Goal: Task Accomplishment & Management: Use online tool/utility

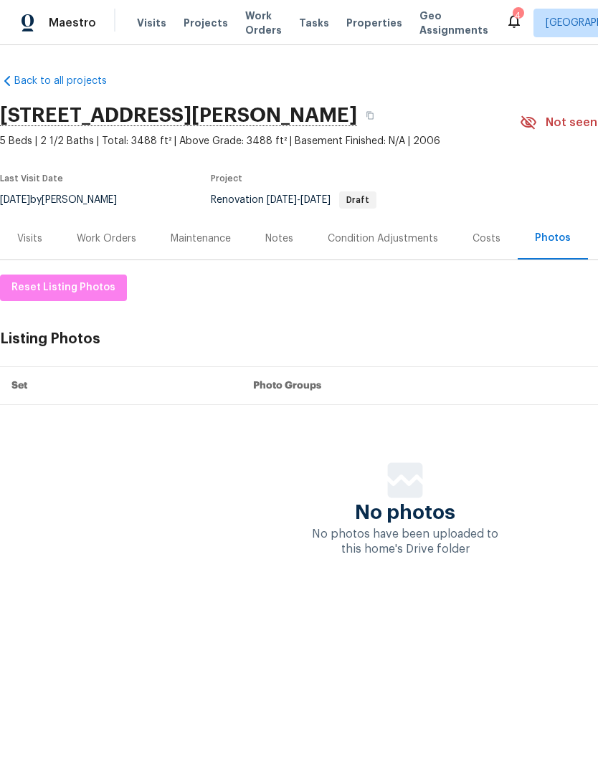
click at [128, 236] on div "Work Orders" at bounding box center [106, 238] width 59 height 14
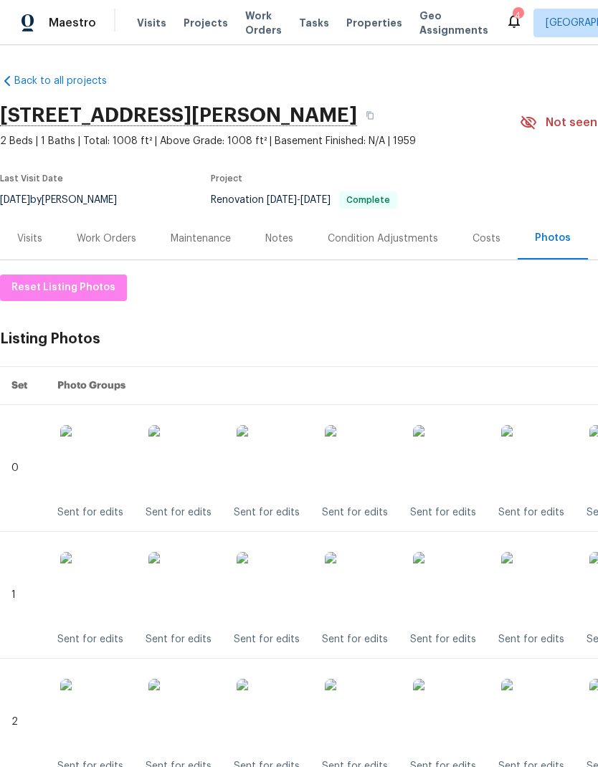
click at [108, 241] on div "Work Orders" at bounding box center [106, 238] width 59 height 14
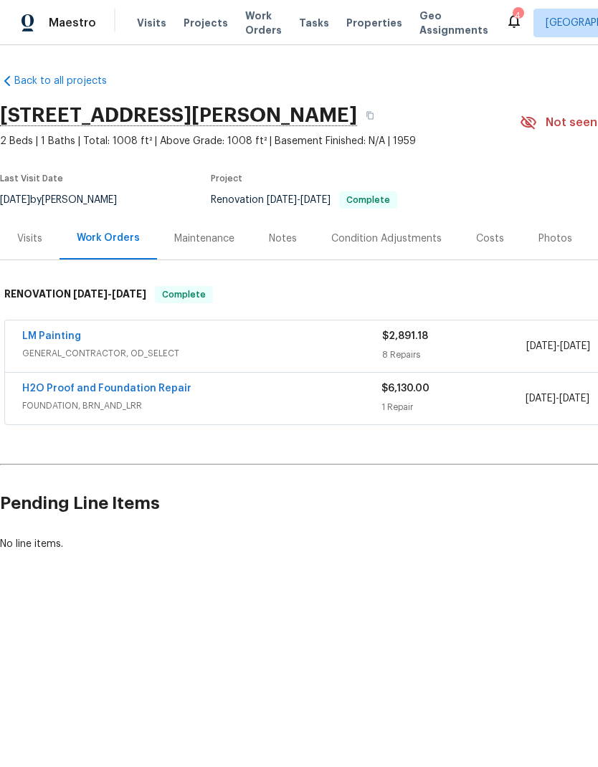
click at [70, 337] on link "LM Painting" at bounding box center [51, 336] width 59 height 10
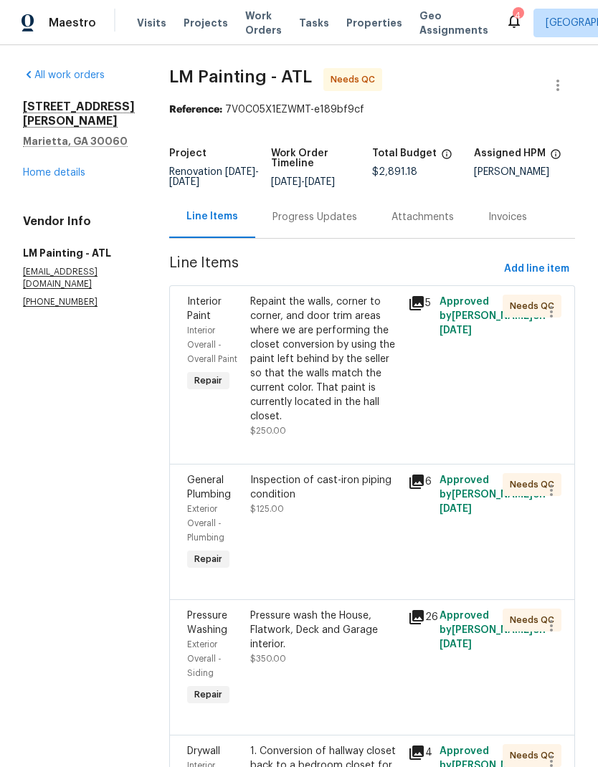
click at [343, 224] on div "Progress Updates" at bounding box center [314, 217] width 85 height 14
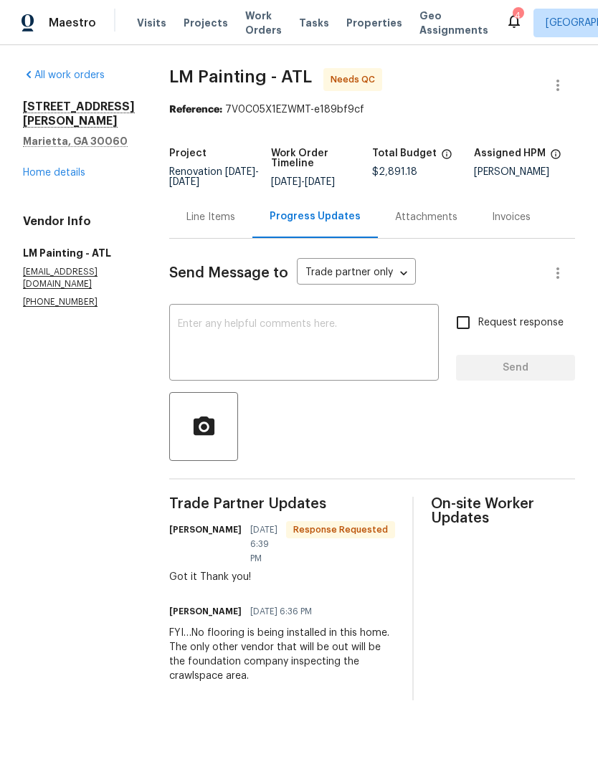
click at [78, 168] on link "Home details" at bounding box center [54, 173] width 62 height 10
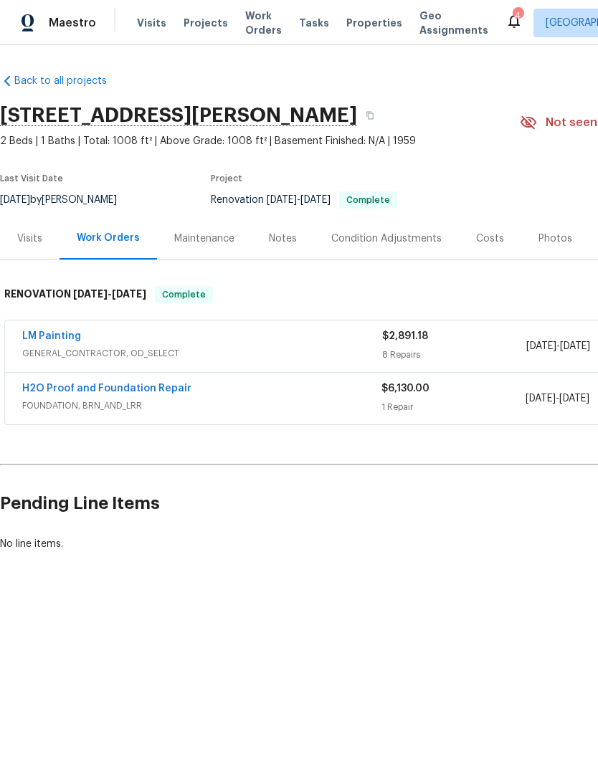
click at [70, 338] on link "LM Painting" at bounding box center [51, 336] width 59 height 10
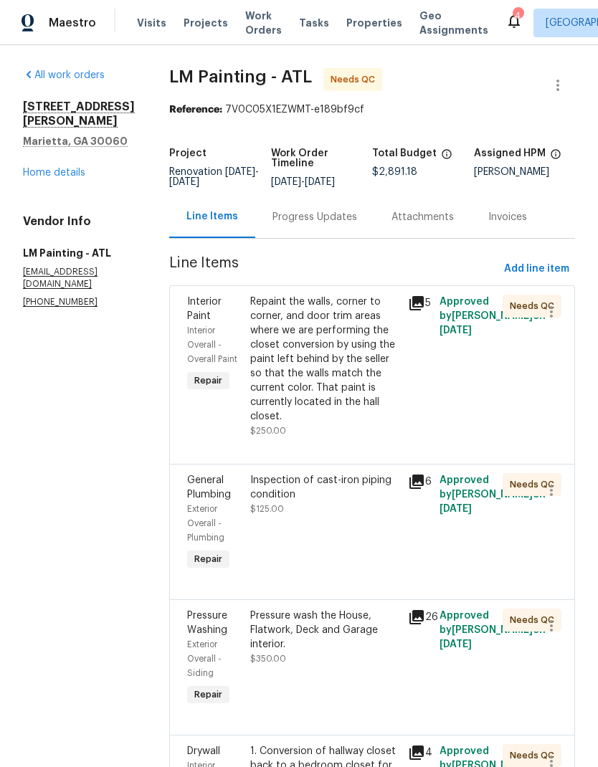
click at [337, 383] on div "Repaint the walls, corner to corner, and door trim areas where we are performin…" at bounding box center [324, 359] width 149 height 129
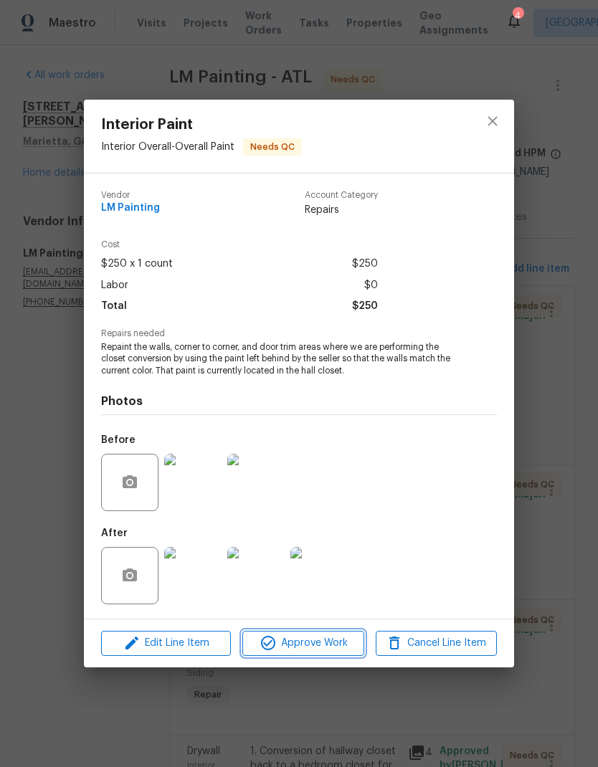
click at [330, 641] on span "Approve Work" at bounding box center [303, 643] width 113 height 18
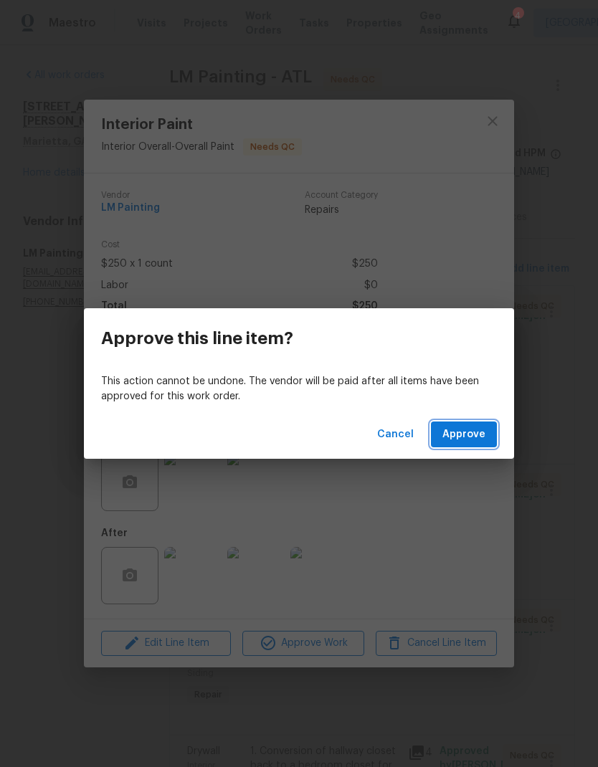
click at [465, 433] on span "Approve" at bounding box center [463, 435] width 43 height 18
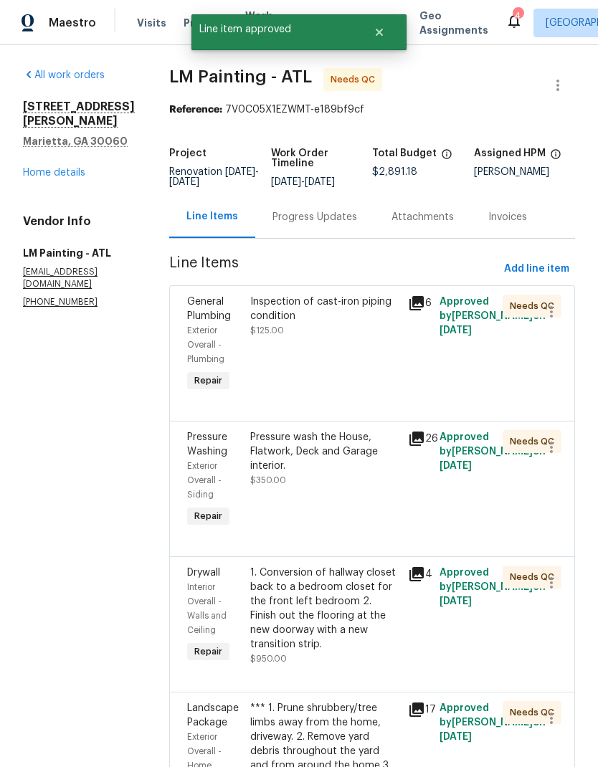
click at [350, 323] on div "Inspection of cast-iron piping condition" at bounding box center [324, 309] width 149 height 29
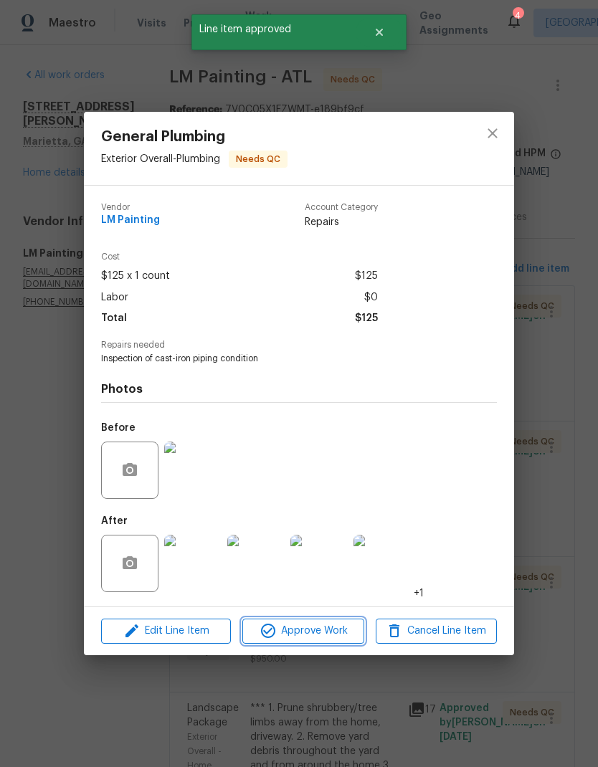
click at [340, 636] on span "Approve Work" at bounding box center [303, 631] width 113 height 18
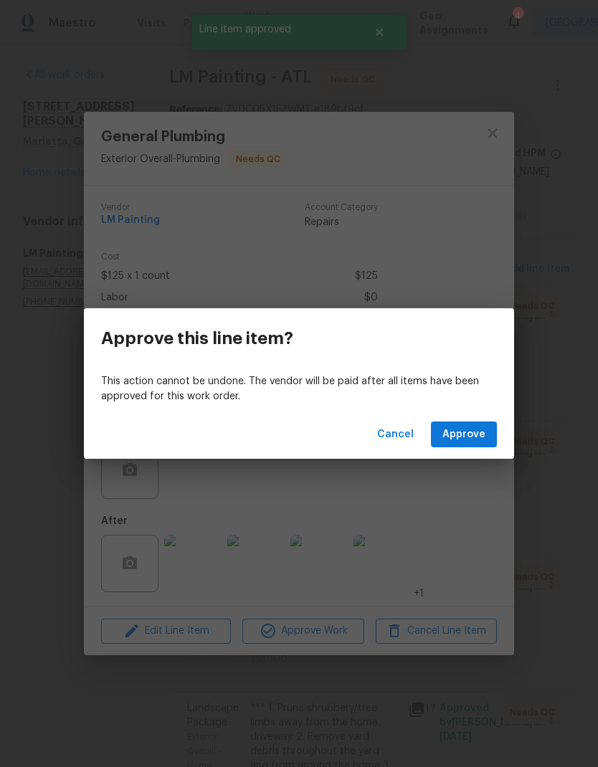
click at [477, 439] on span "Approve" at bounding box center [463, 435] width 43 height 18
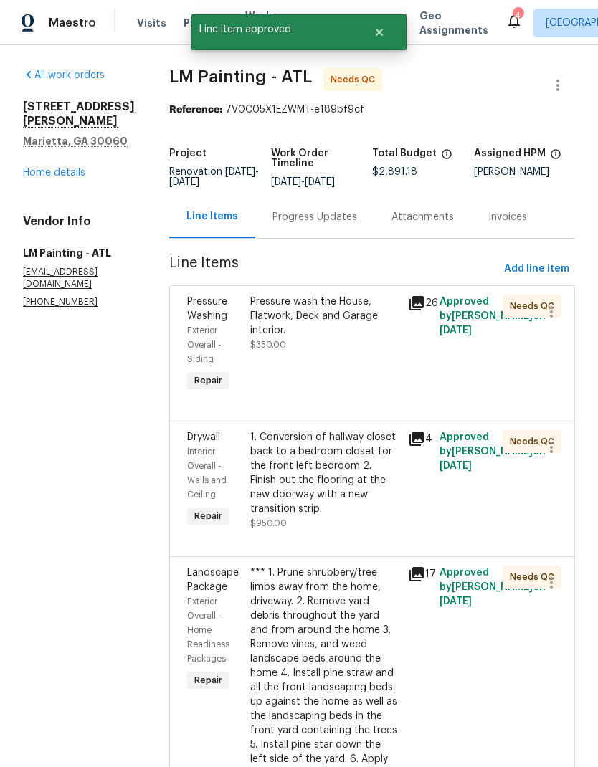
click at [315, 336] on div "Pressure wash the House, Flatwork, Deck and Garage interior." at bounding box center [324, 316] width 149 height 43
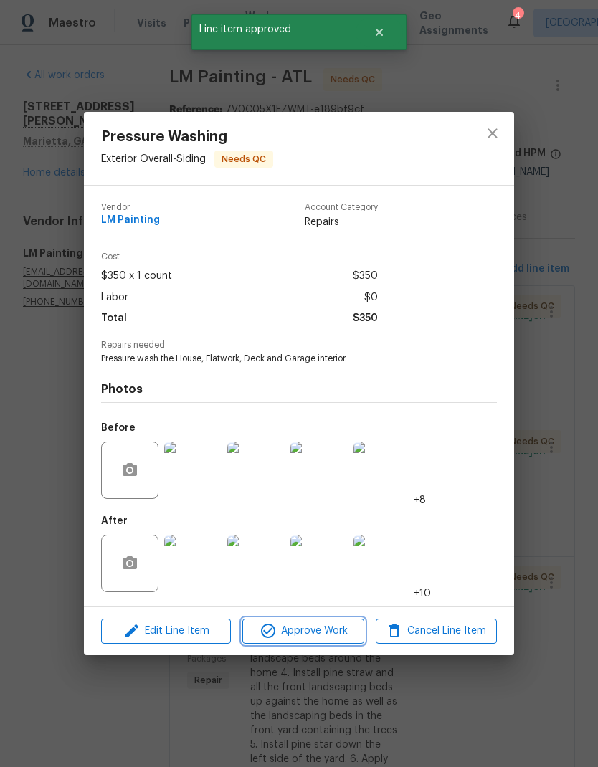
click at [345, 636] on span "Approve Work" at bounding box center [303, 631] width 113 height 18
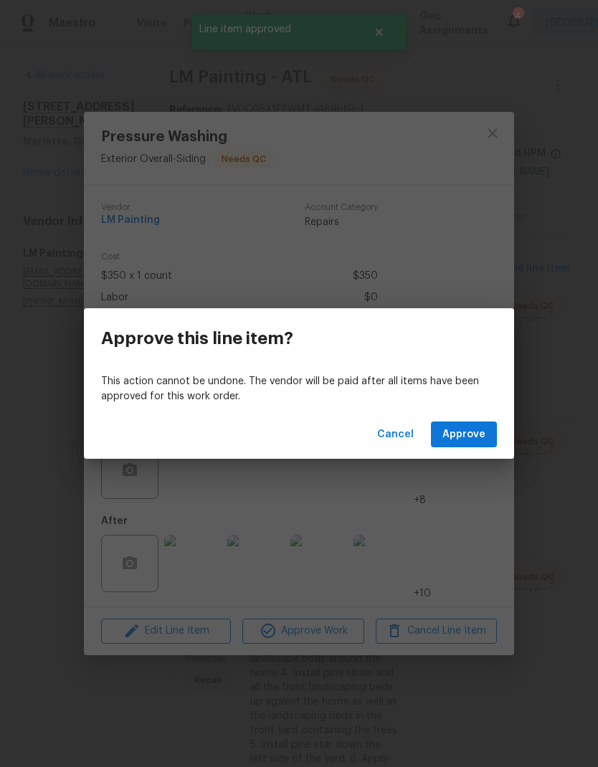
click at [480, 437] on span "Approve" at bounding box center [463, 435] width 43 height 18
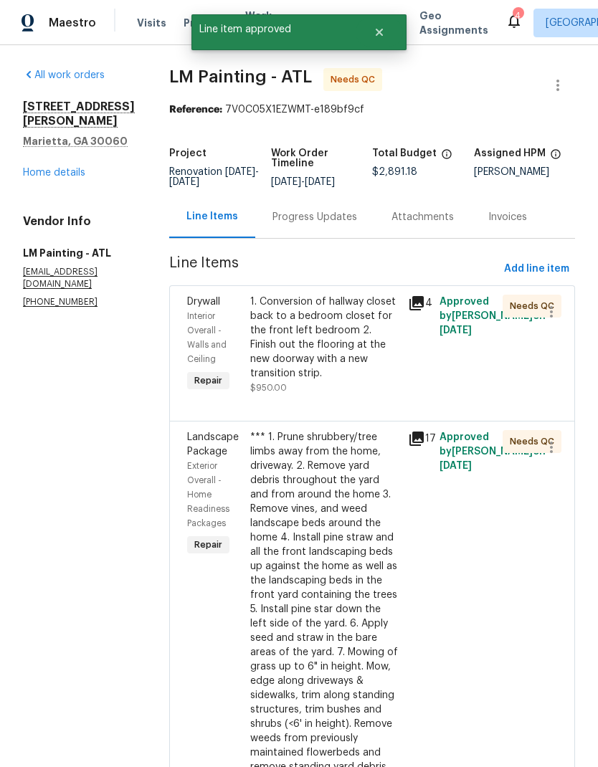
click at [335, 368] on div "1. Conversion of hallway closet back to a bedroom closet for the front left bed…" at bounding box center [324, 338] width 149 height 86
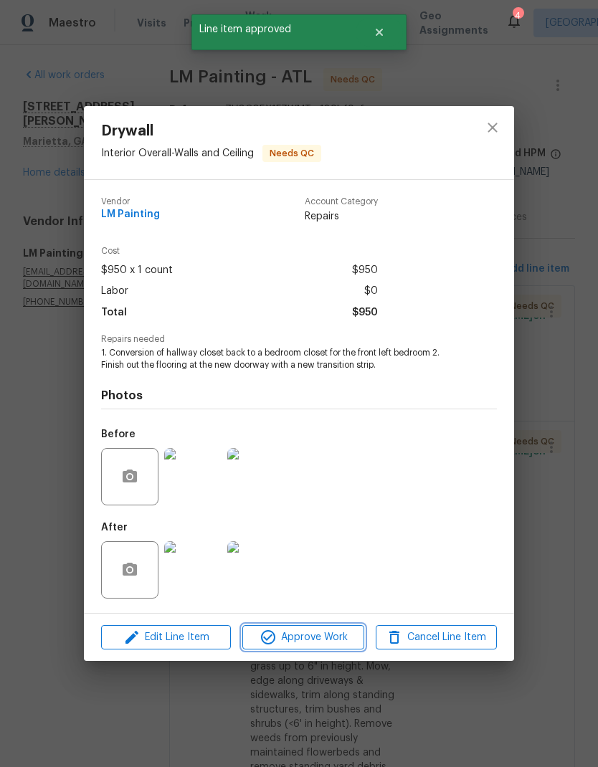
click at [341, 639] on span "Approve Work" at bounding box center [303, 638] width 113 height 18
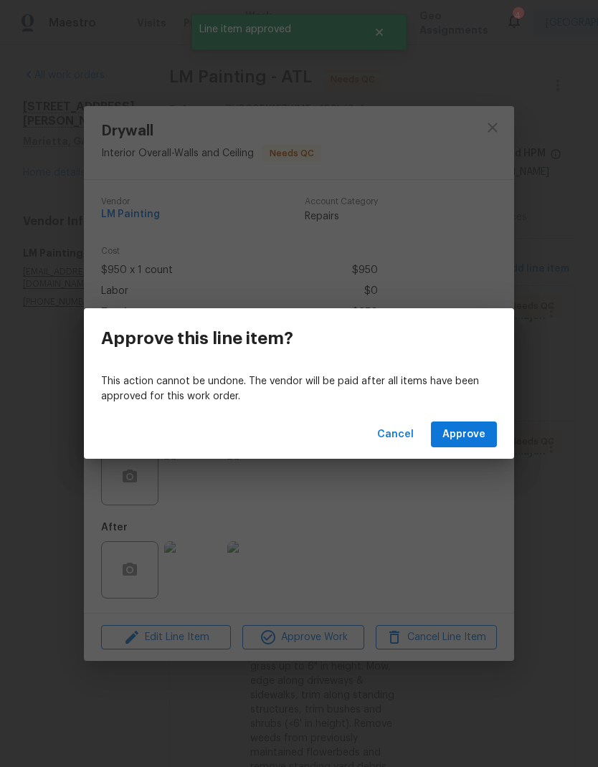
click at [472, 435] on span "Approve" at bounding box center [463, 435] width 43 height 18
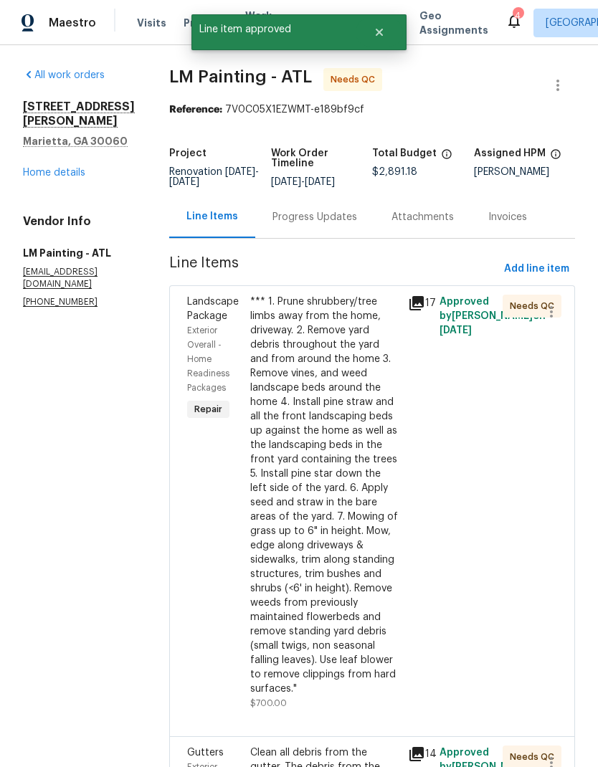
click at [346, 544] on div "*** 1. Prune shrubbery/tree limbs away from the home, driveway. 2. Remove yard …" at bounding box center [324, 495] width 149 height 401
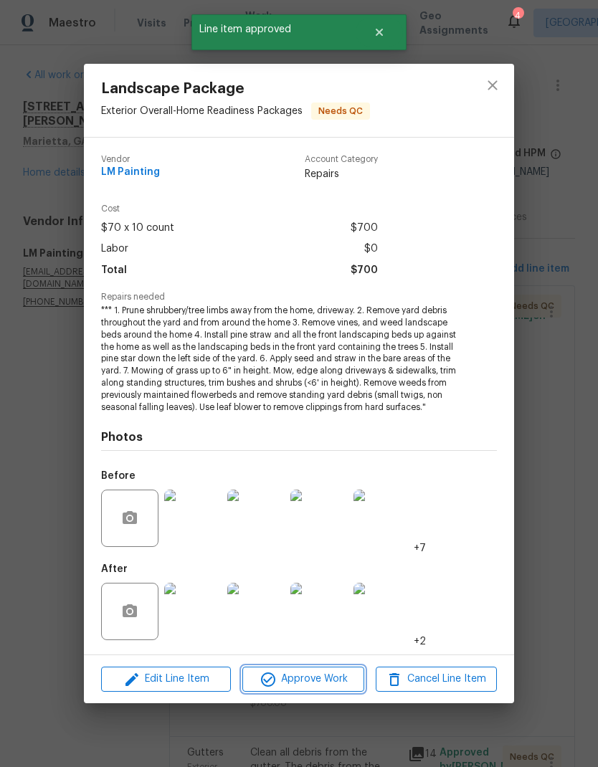
click at [337, 679] on span "Approve Work" at bounding box center [303, 679] width 113 height 18
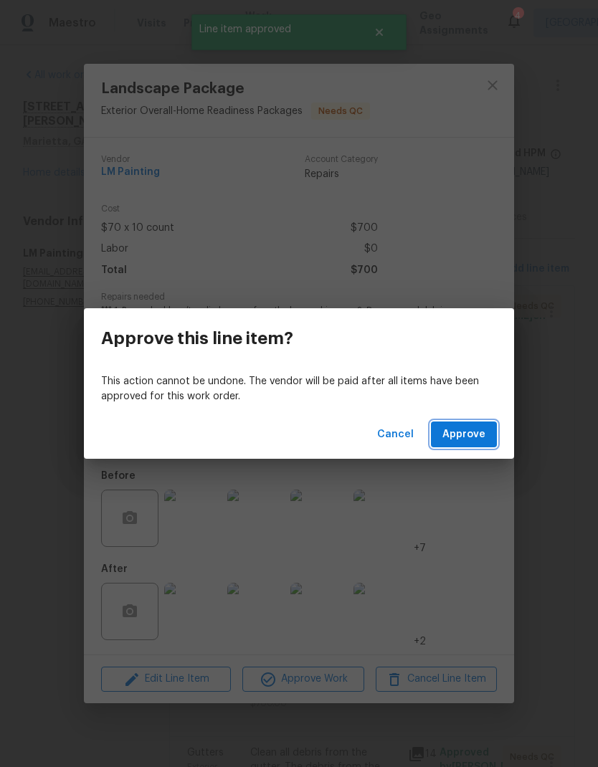
click at [474, 439] on span "Approve" at bounding box center [463, 435] width 43 height 18
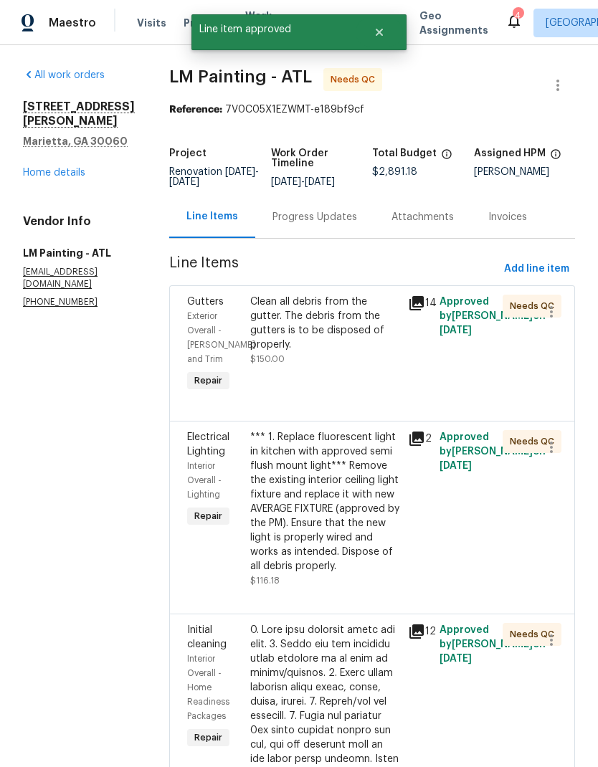
click at [347, 338] on div "Clean all debris from the gutter. The debris from the gutters is to be disposed…" at bounding box center [324, 323] width 149 height 57
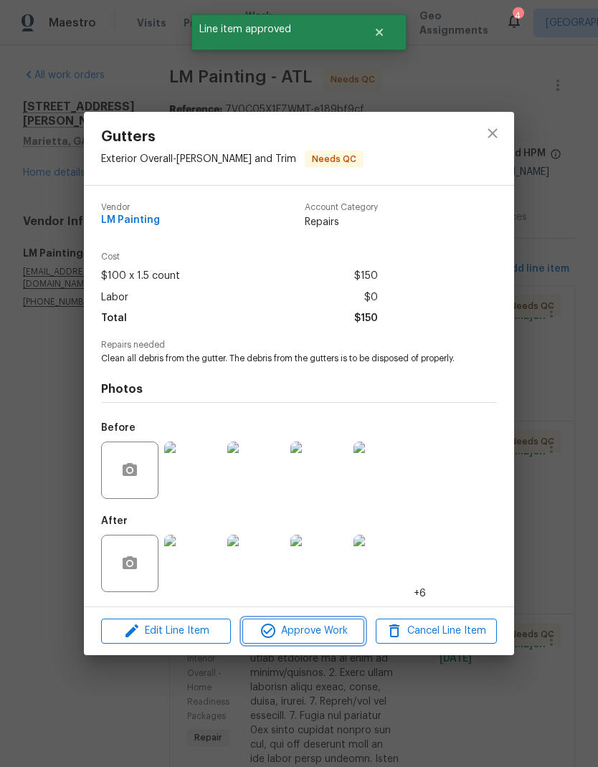
click at [336, 639] on span "Approve Work" at bounding box center [303, 631] width 113 height 18
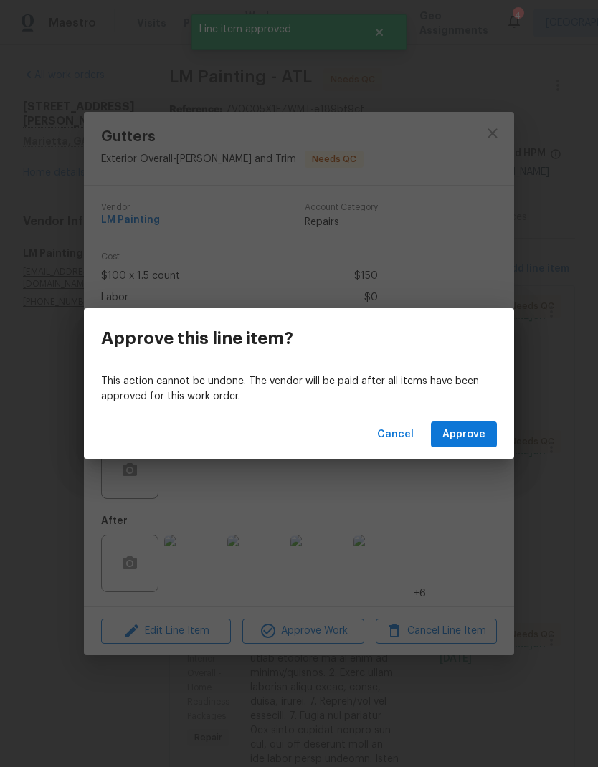
click at [482, 444] on button "Approve" at bounding box center [464, 434] width 66 height 27
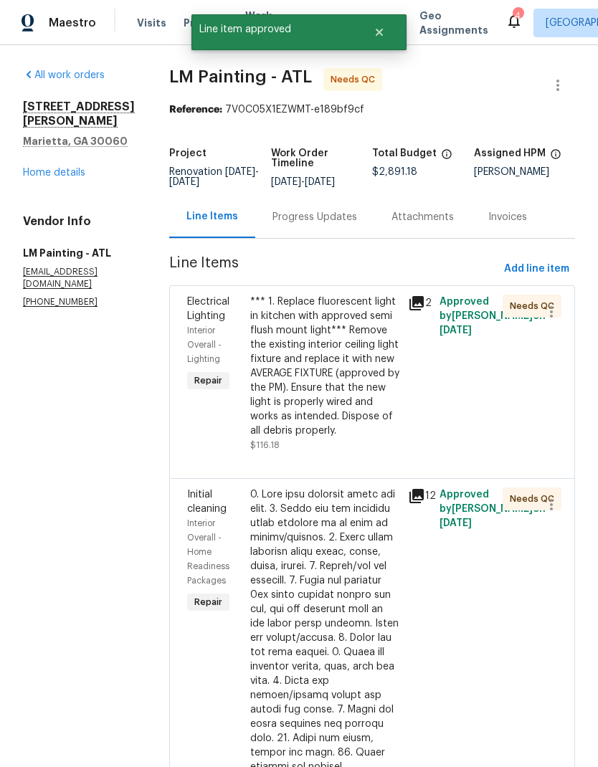
click at [338, 438] on div "*** 1. Replace fluorescent light in kitchen with approved semi flush mount ligh…" at bounding box center [324, 366] width 149 height 143
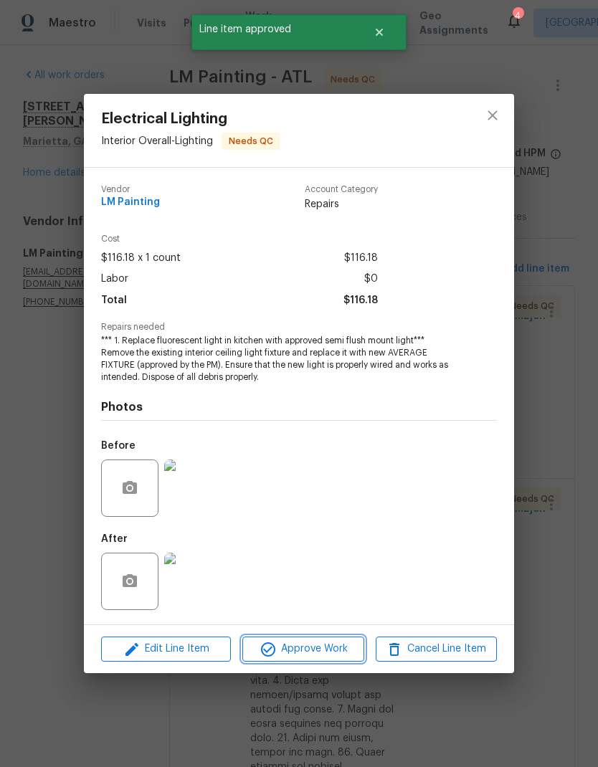
click at [330, 650] on span "Approve Work" at bounding box center [303, 649] width 113 height 18
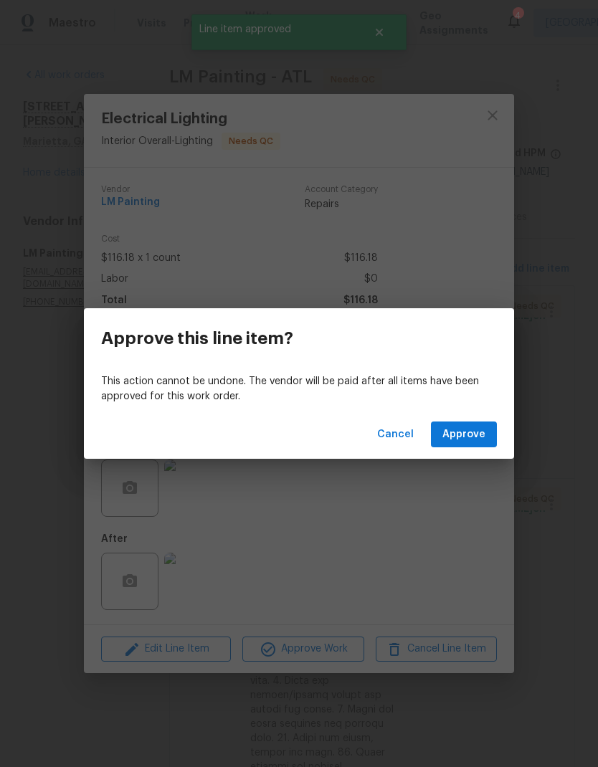
click at [468, 438] on span "Approve" at bounding box center [463, 435] width 43 height 18
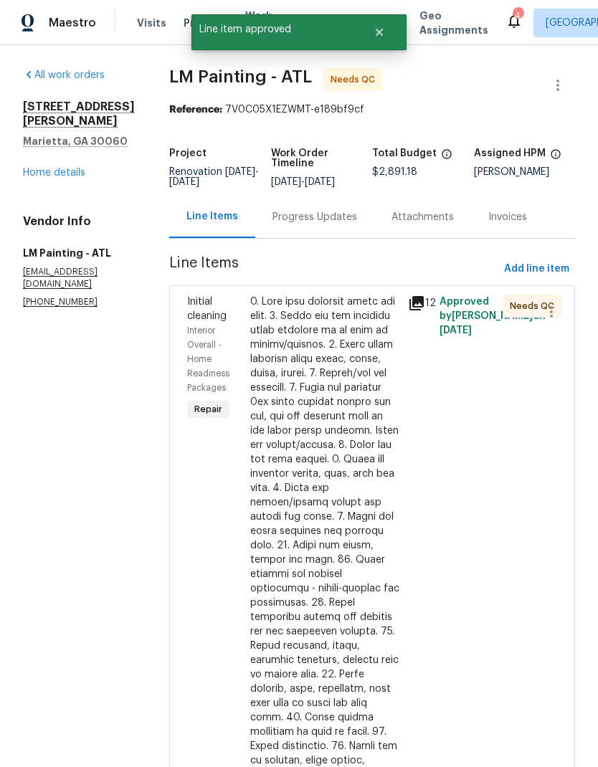
click at [368, 488] on div at bounding box center [324, 639] width 149 height 688
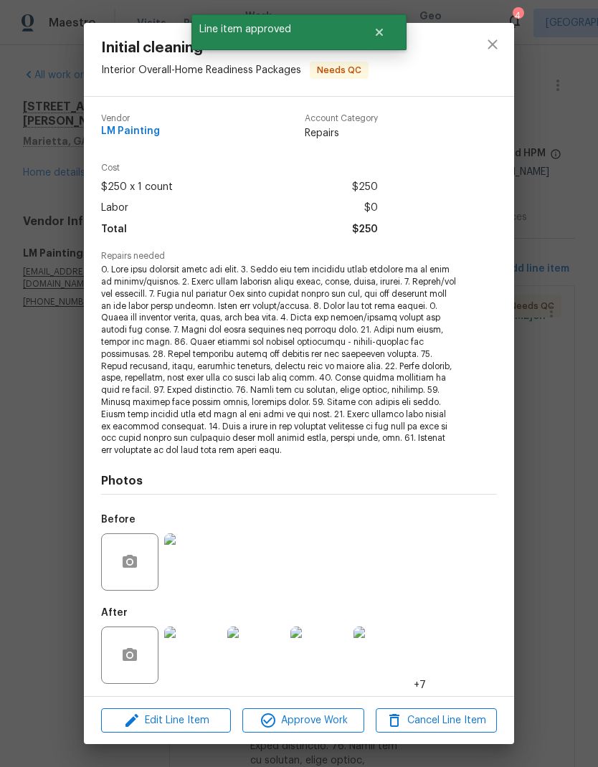
click at [323, 720] on span "Approve Work" at bounding box center [303, 721] width 113 height 18
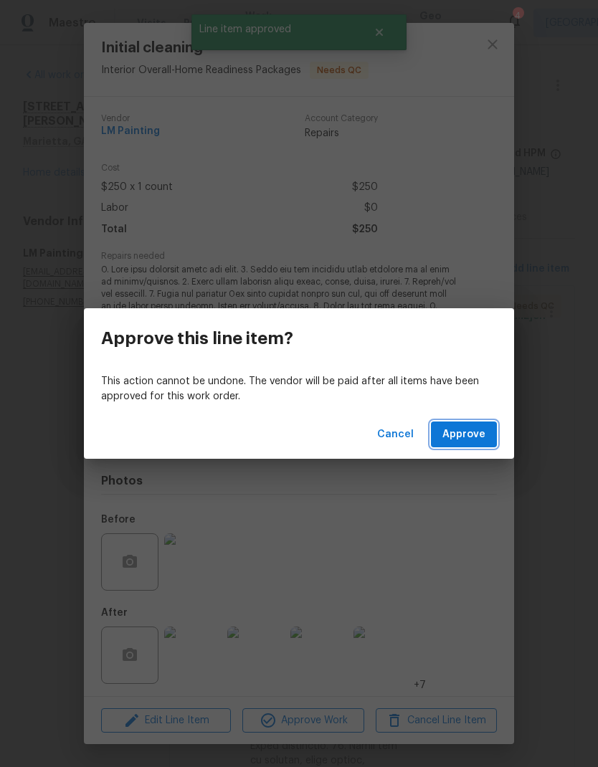
click at [462, 434] on span "Approve" at bounding box center [463, 435] width 43 height 18
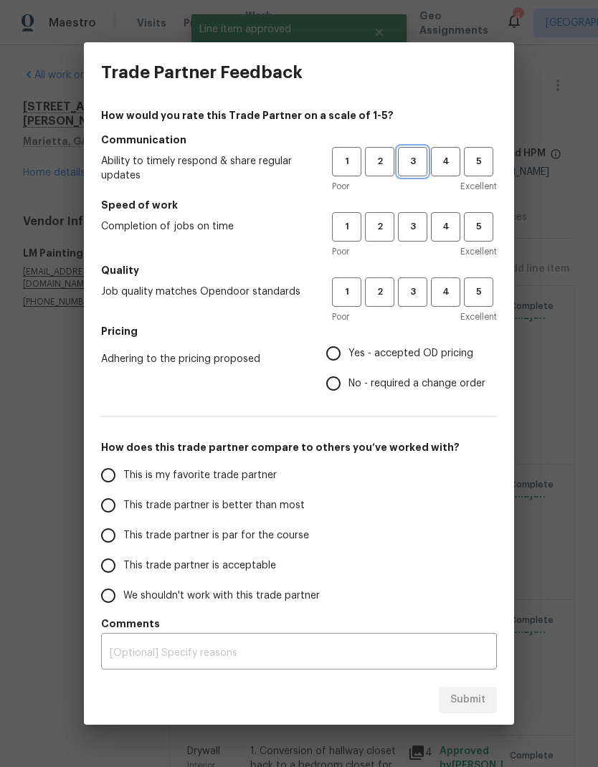
click at [413, 161] on span "3" at bounding box center [412, 161] width 27 height 16
click at [412, 215] on button "3" at bounding box center [412, 226] width 29 height 29
click at [419, 295] on span "3" at bounding box center [412, 292] width 27 height 16
click at [333, 348] on input "Yes - accepted OD pricing" at bounding box center [333, 353] width 30 height 30
radio input "true"
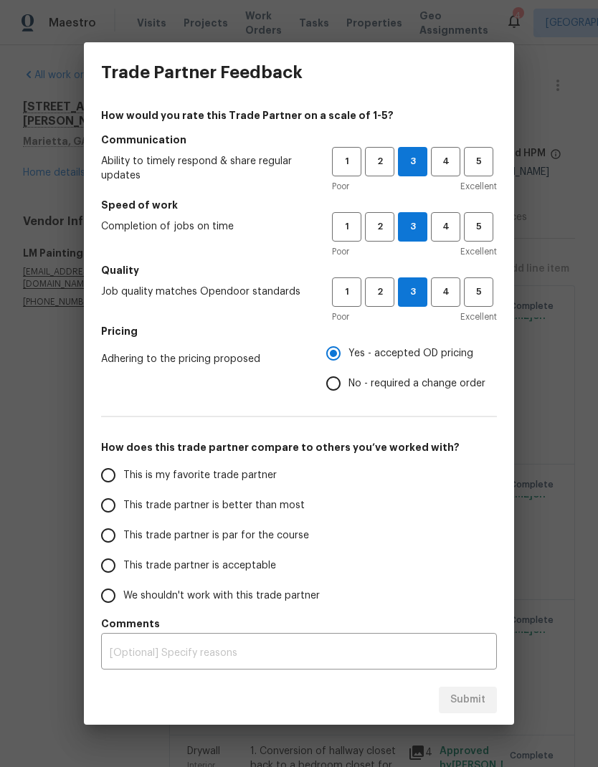
click at [110, 540] on input "This trade partner is par for the course" at bounding box center [108, 535] width 30 height 30
click at [477, 699] on span "Submit" at bounding box center [467, 700] width 35 height 18
radio input "true"
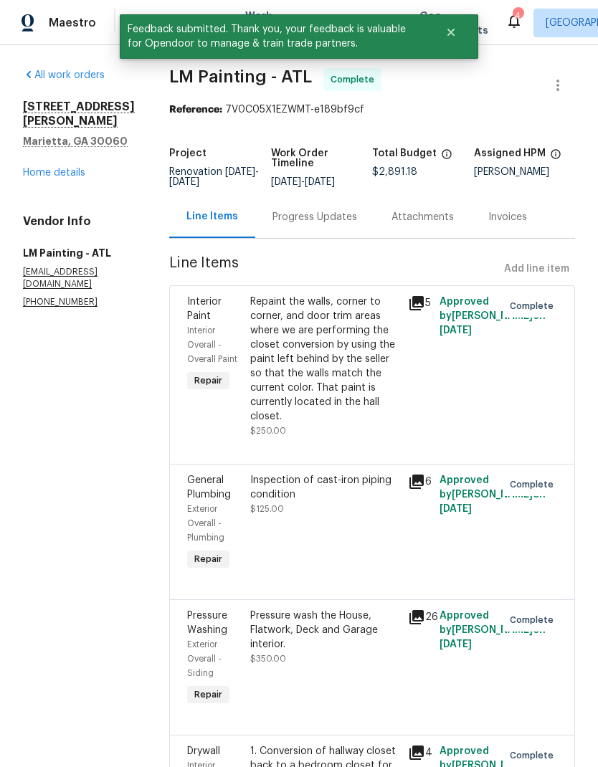
click at [84, 152] on div "264 Rockin Hill Dr SW Marietta, GA 30060 Home details" at bounding box center [79, 140] width 112 height 80
click at [70, 168] on link "Home details" at bounding box center [54, 173] width 62 height 10
